Goal: Participate in discussion: Engage in conversation with other users on a specific topic

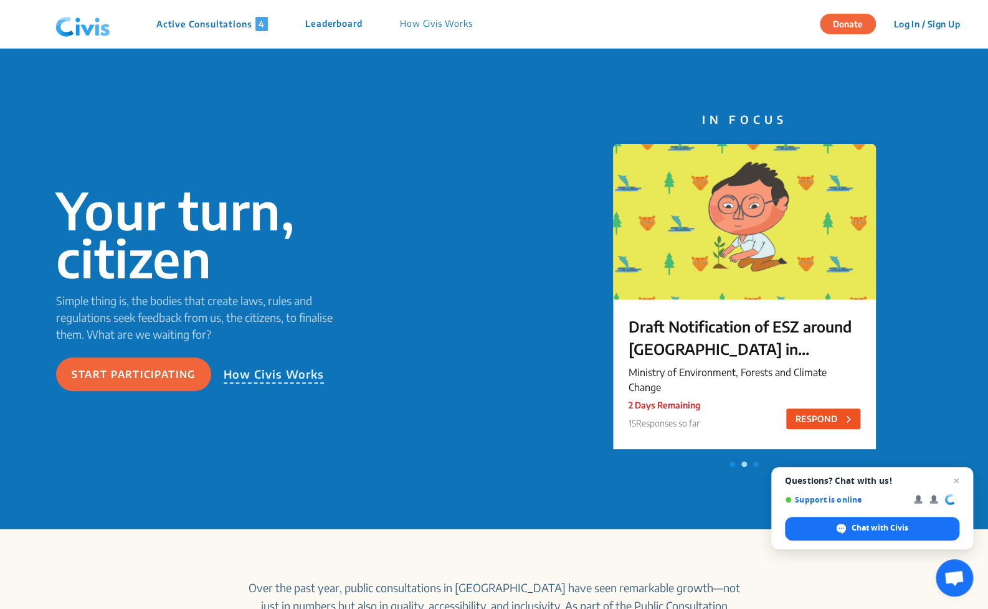
click at [822, 420] on button "RESPOND" at bounding box center [823, 419] width 74 height 21
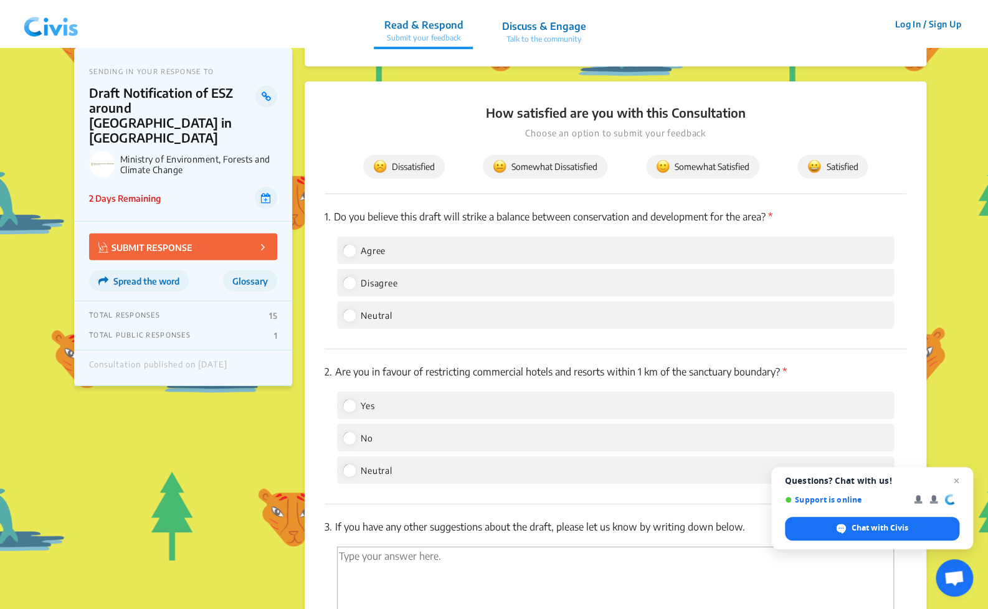
scroll to position [1550, 0]
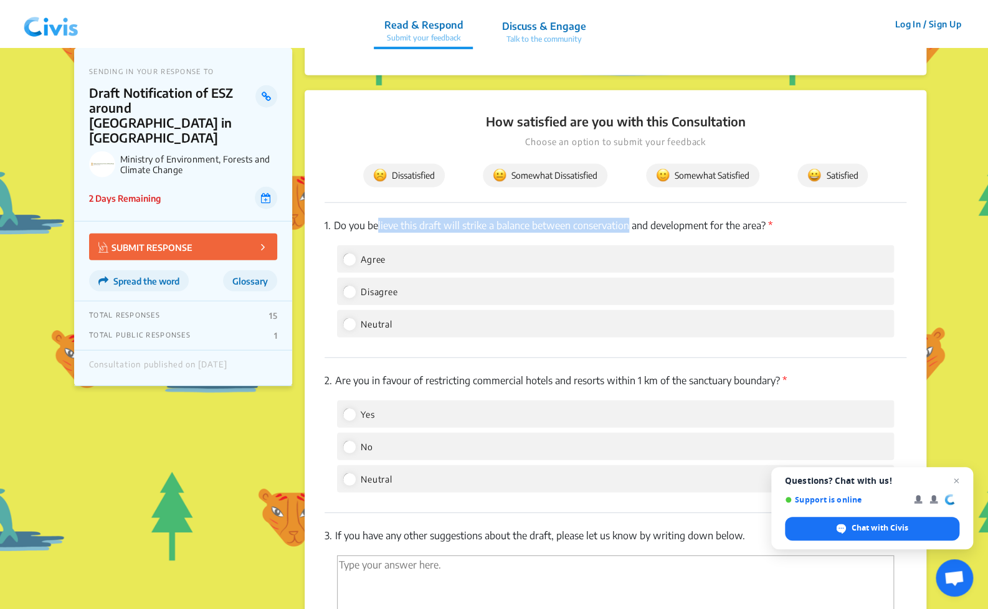
drag, startPoint x: 376, startPoint y: 211, endPoint x: 625, endPoint y: 207, distance: 248.6
click at [625, 218] on p "1. Do you believe this draft will strike a balance between conservation and dev…" at bounding box center [616, 225] width 582 height 15
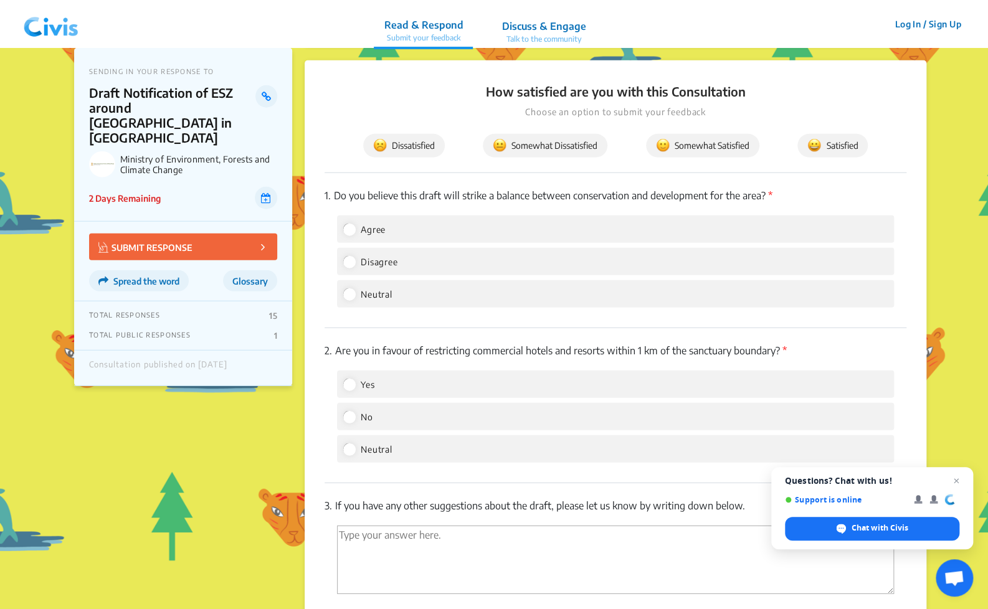
scroll to position [1582, 0]
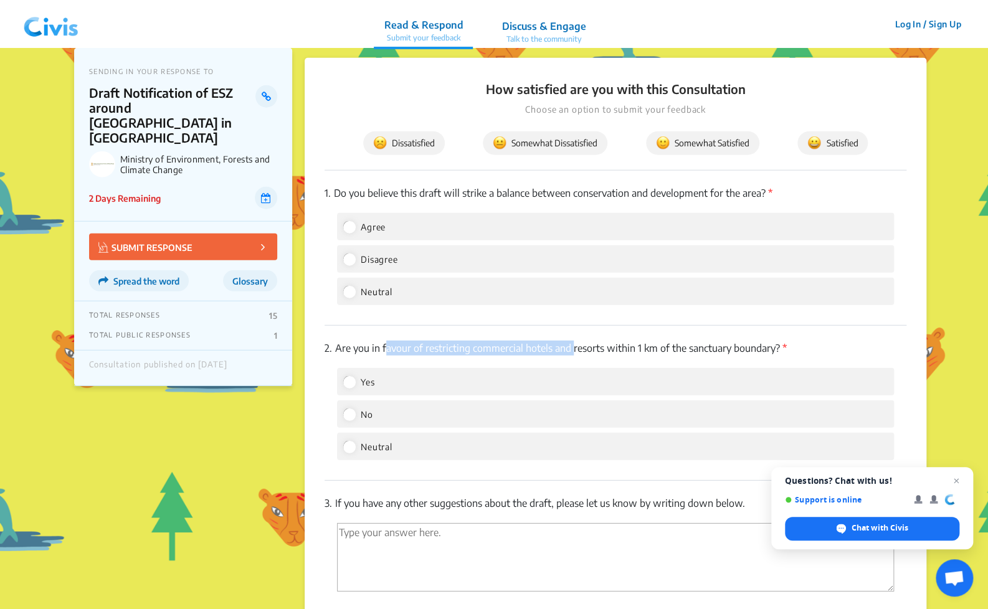
drag, startPoint x: 384, startPoint y: 340, endPoint x: 533, endPoint y: 336, distance: 148.9
click at [553, 341] on p "2. Are you in favour of restricting commercial hotels and resorts within 1 km o…" at bounding box center [616, 348] width 582 height 15
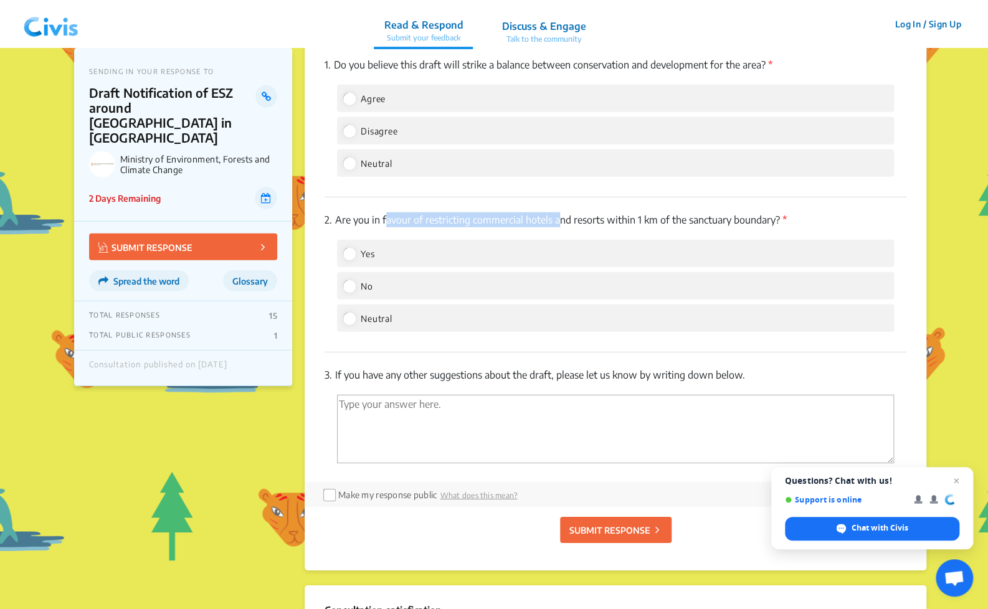
scroll to position [1711, 0]
click at [444, 406] on textarea "'Type your answer here.' | translate" at bounding box center [615, 428] width 557 height 69
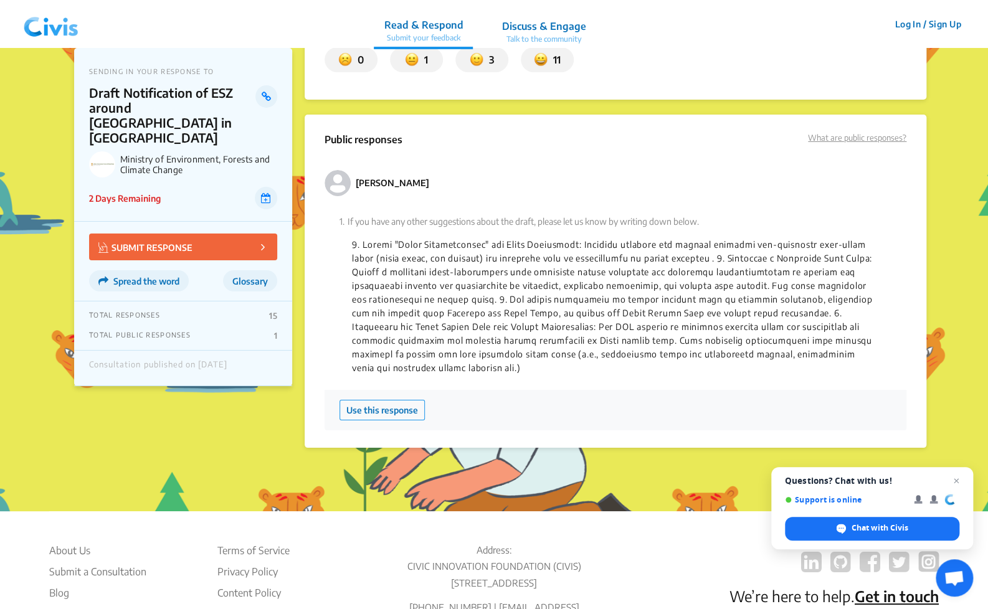
scroll to position [2292, 0]
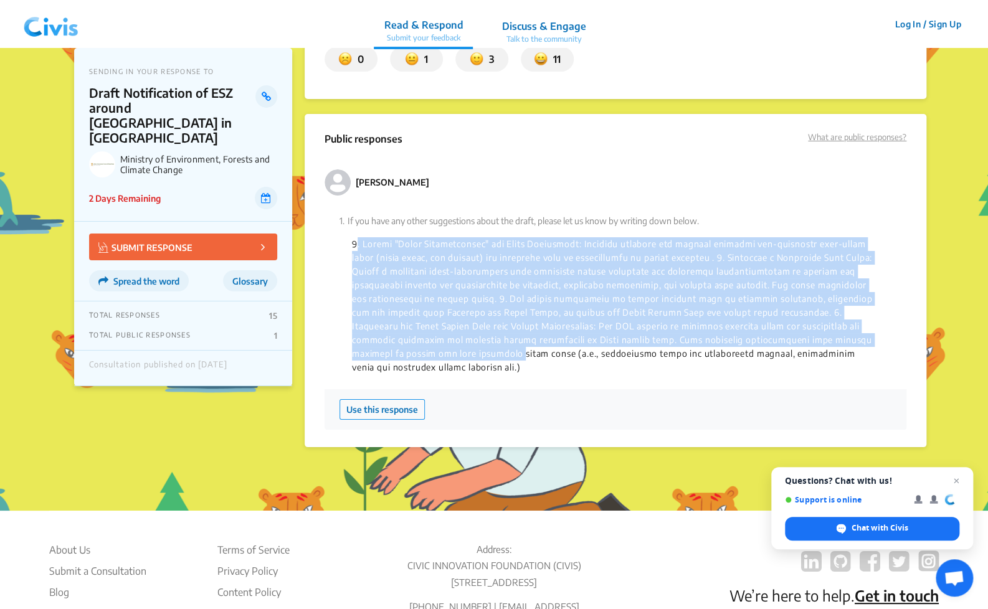
drag, startPoint x: 341, startPoint y: 214, endPoint x: 867, endPoint y: 327, distance: 537.7
click at [868, 328] on div "1. If you have any other suggestions about the draft, please let us know by wri…" at bounding box center [616, 294] width 552 height 190
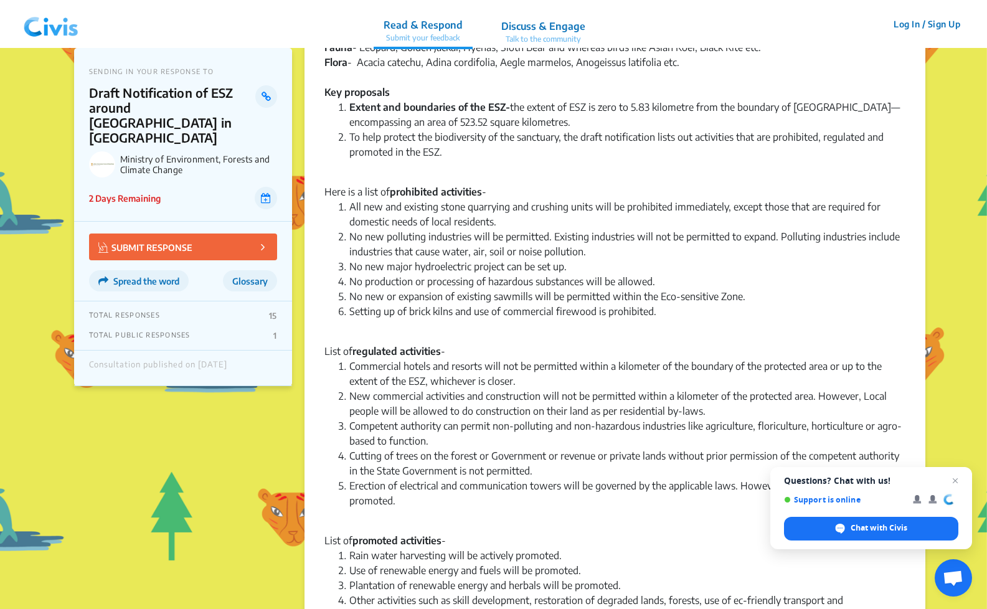
scroll to position [353, 0]
